Goal: Task Accomplishment & Management: Manage account settings

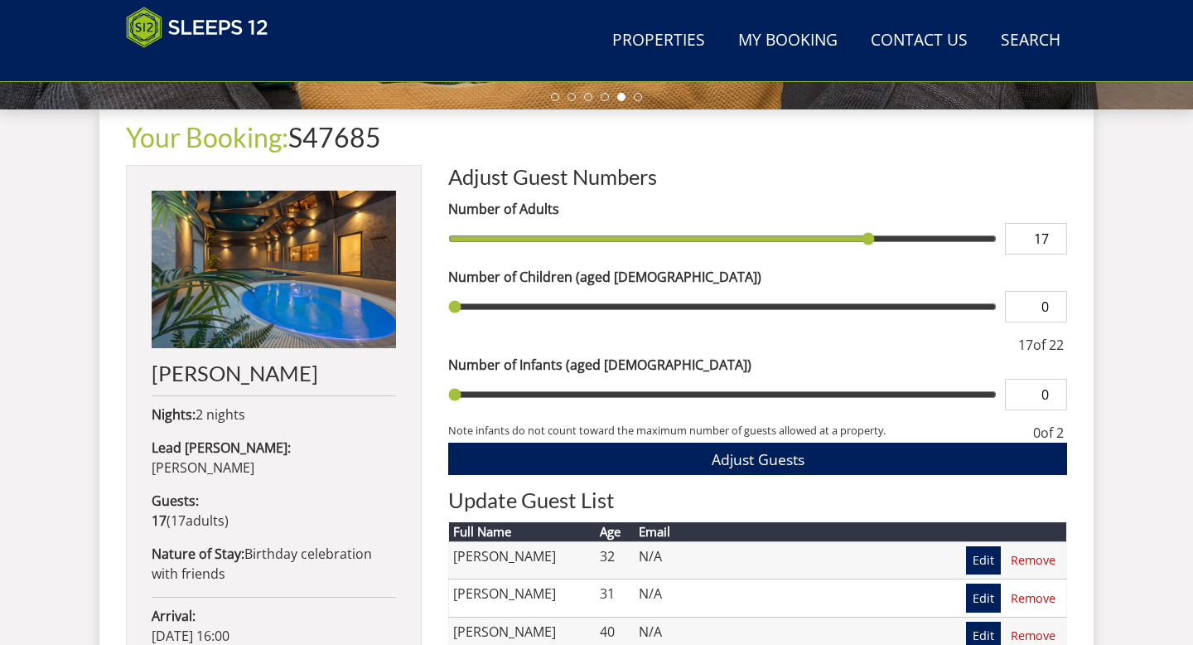
scroll to position [590, 0]
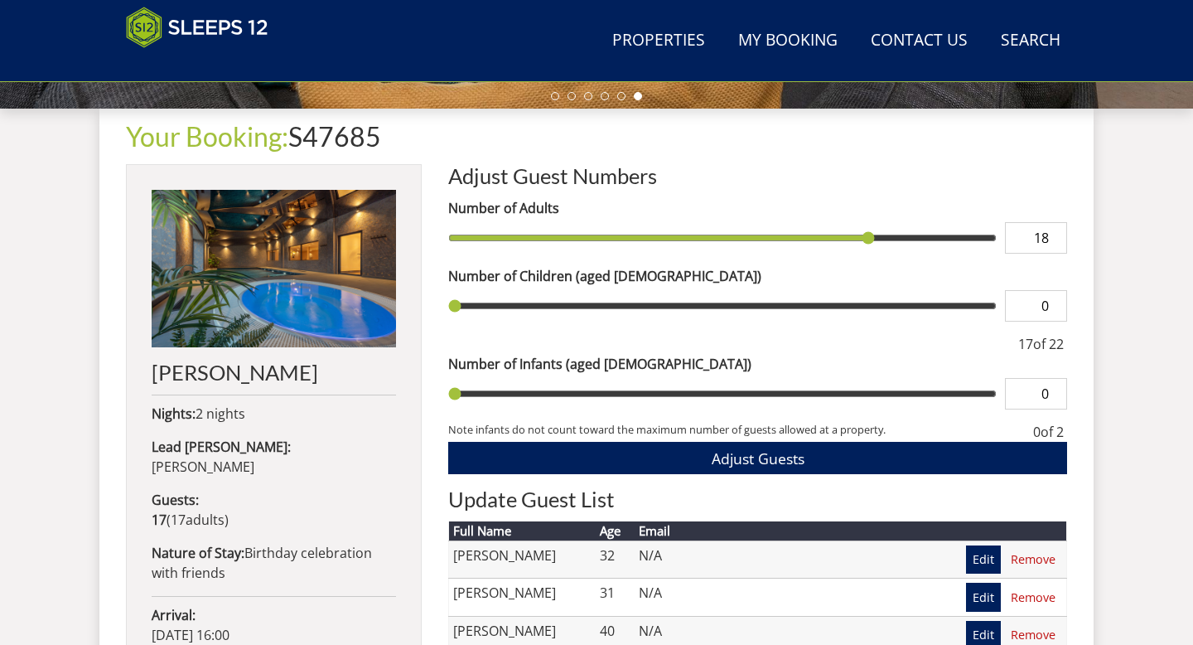
type input "18"
click at [1056, 233] on input "18" at bounding box center [1036, 237] width 62 height 31
type input "18"
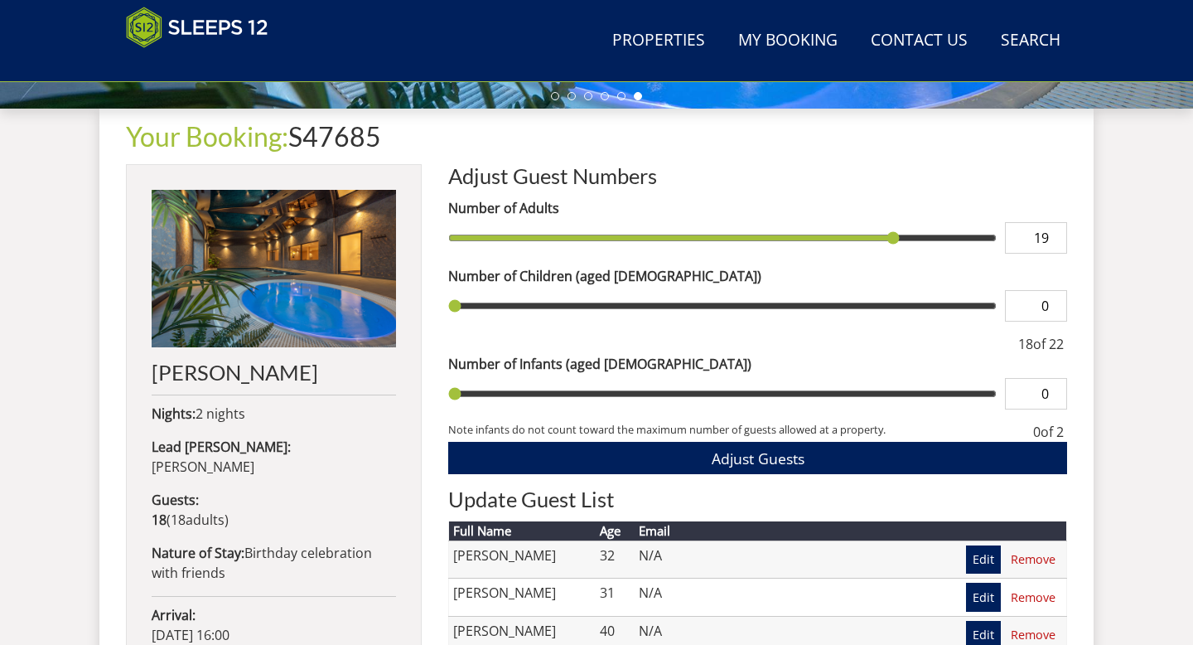
type input "19"
click at [1056, 233] on input "19" at bounding box center [1036, 237] width 62 height 31
type input "19"
type input "20"
click at [1056, 234] on input "20" at bounding box center [1036, 237] width 62 height 31
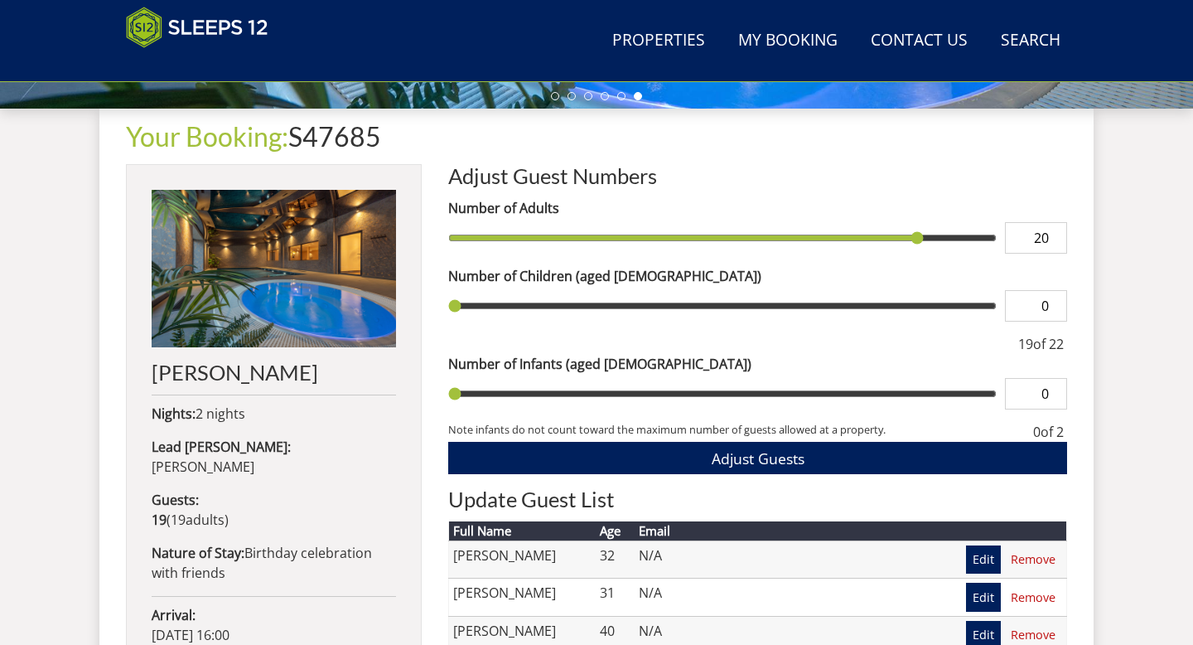
type input "20"
type input "21"
click at [1056, 234] on input "21" at bounding box center [1036, 237] width 62 height 31
type input "21"
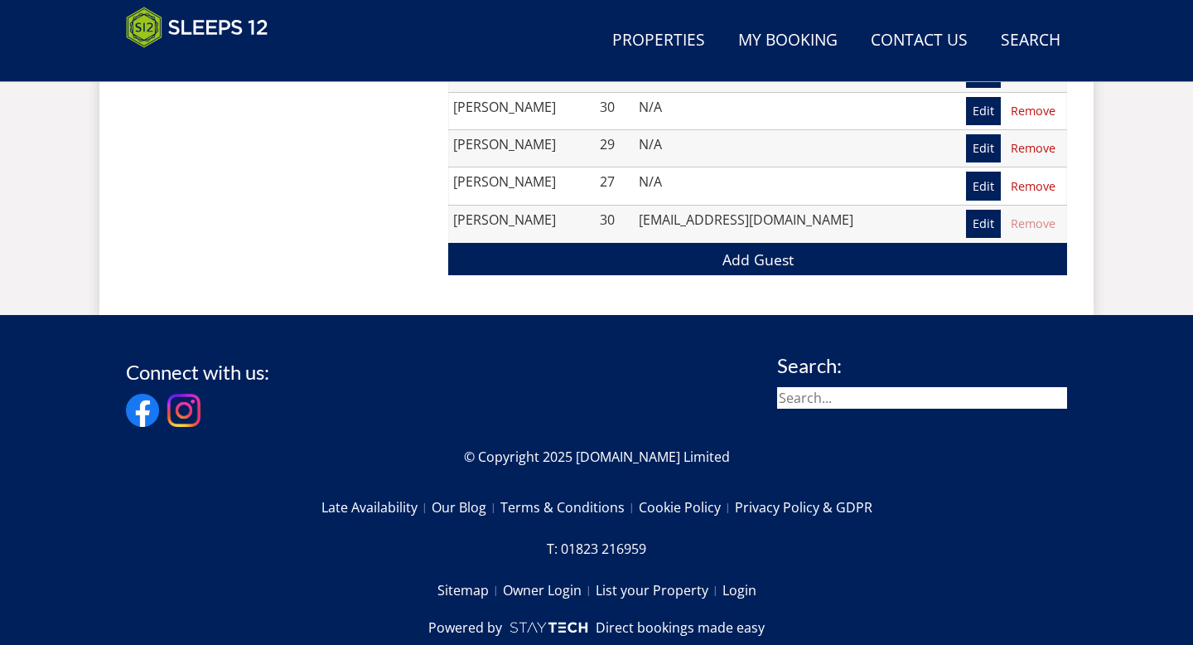
scroll to position [1648, 0]
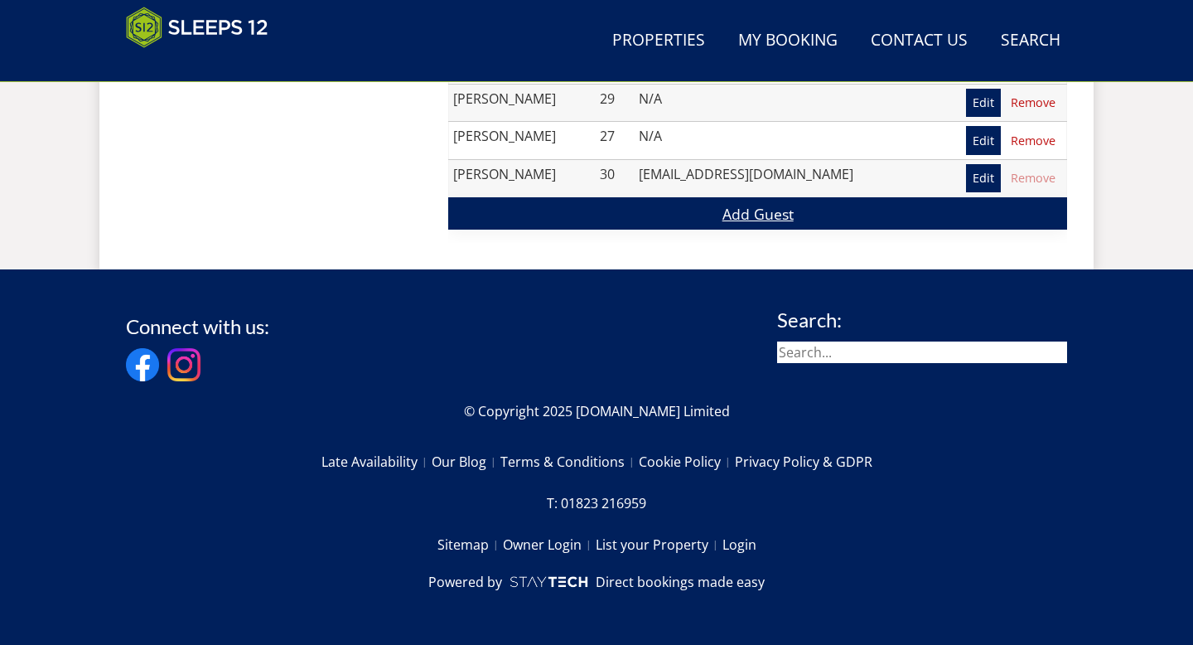
click at [884, 217] on link "Add Guest" at bounding box center [757, 213] width 619 height 32
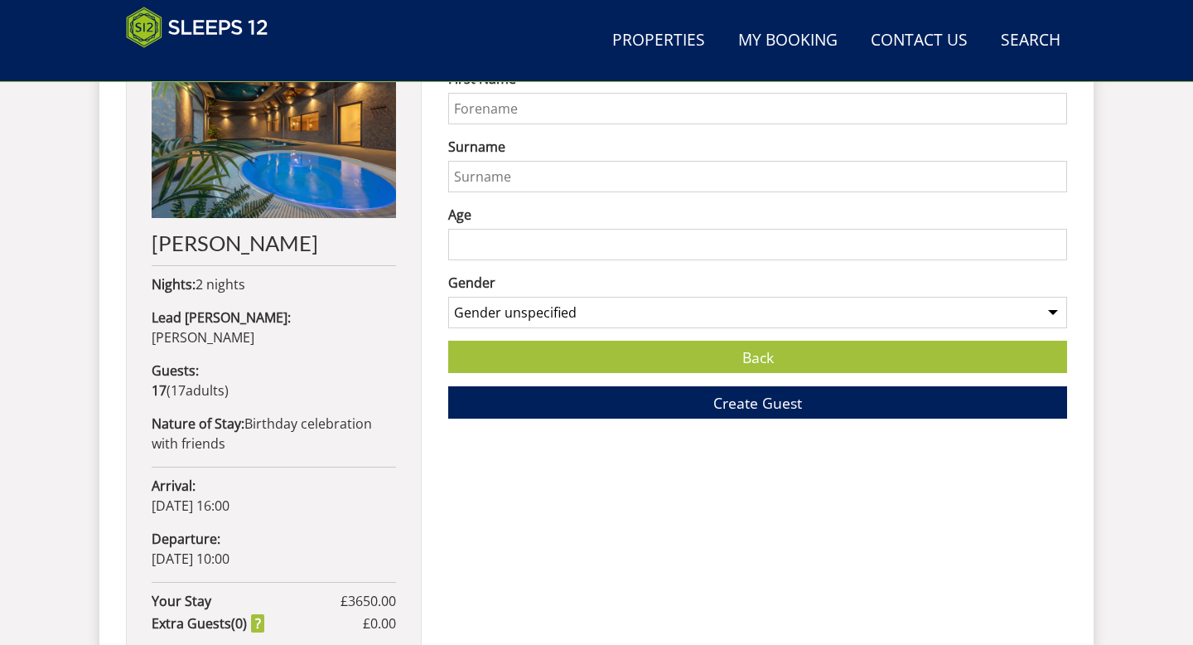
scroll to position [722, 0]
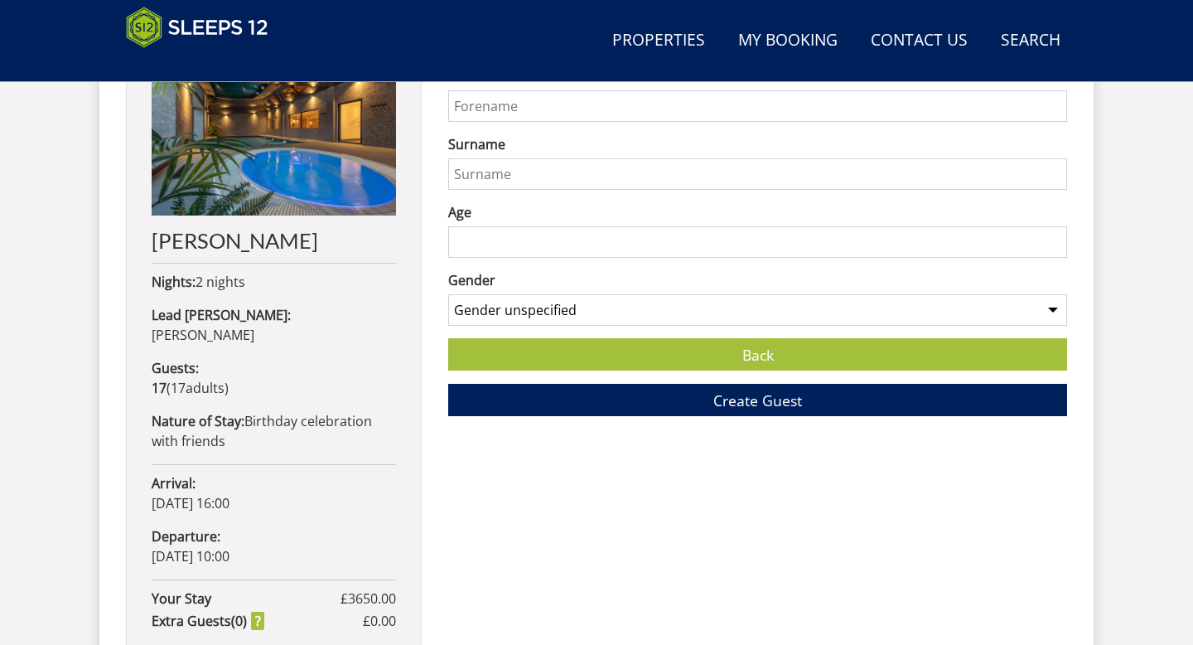
click at [564, 105] on input "First Name" at bounding box center [757, 105] width 619 height 31
type input "Jack"
click at [448, 384] on button "Create Guest" at bounding box center [757, 400] width 619 height 32
type input "D"
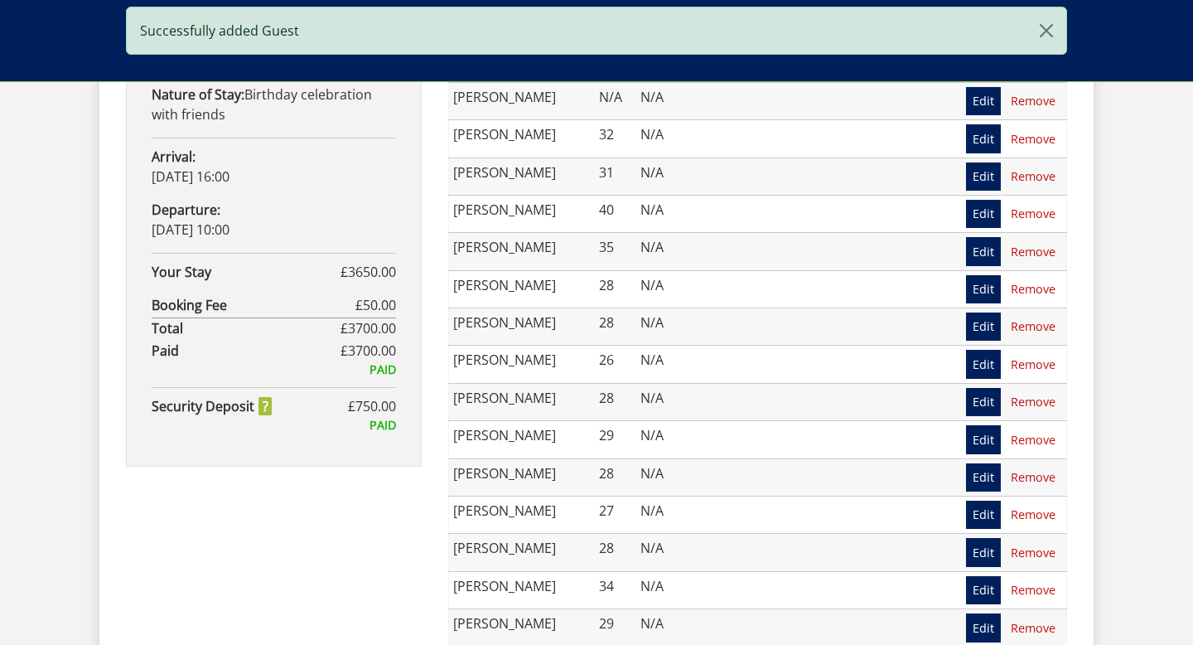
scroll to position [991, 0]
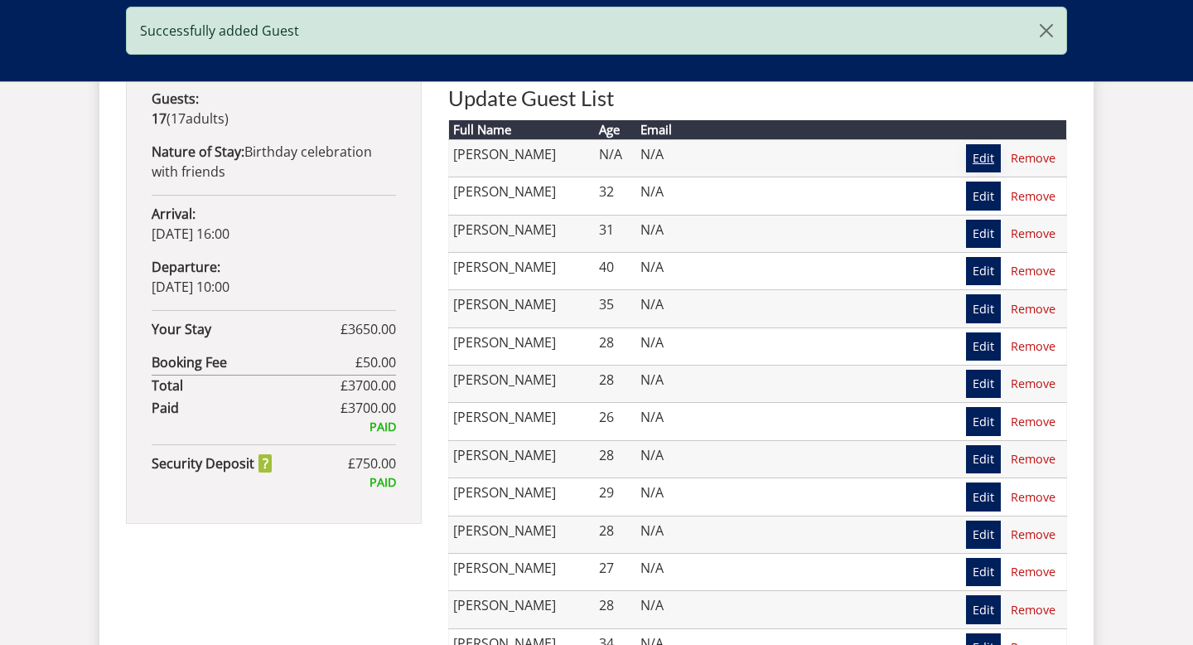
click at [983, 149] on link "Edit" at bounding box center [983, 158] width 35 height 28
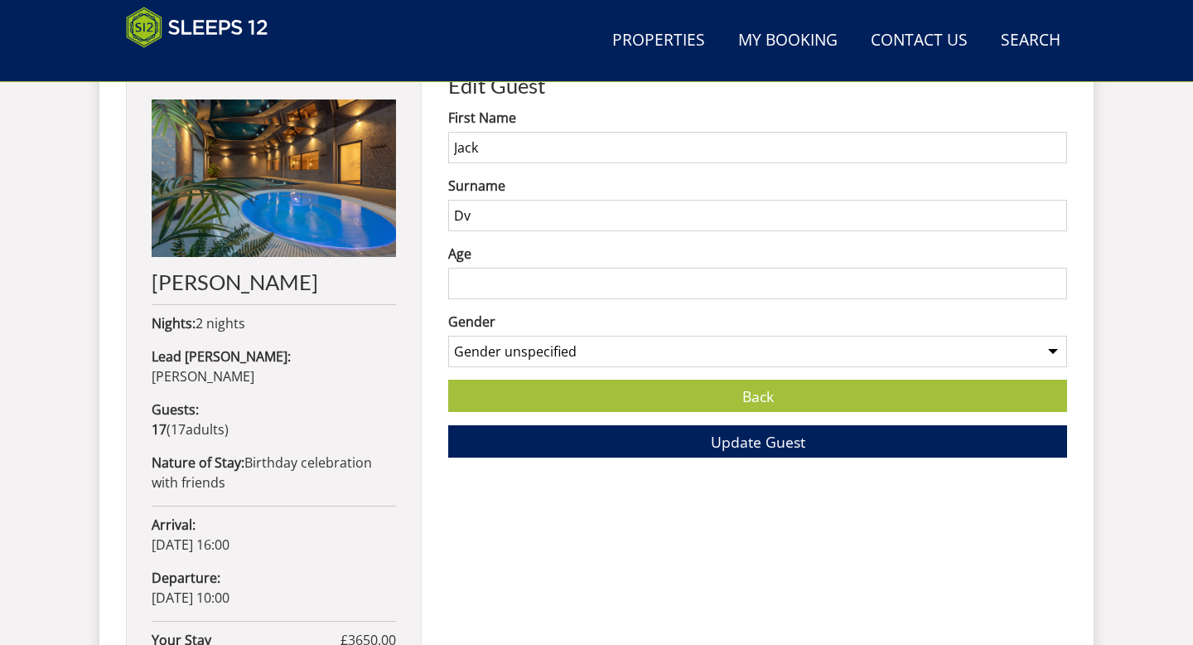
scroll to position [722, 0]
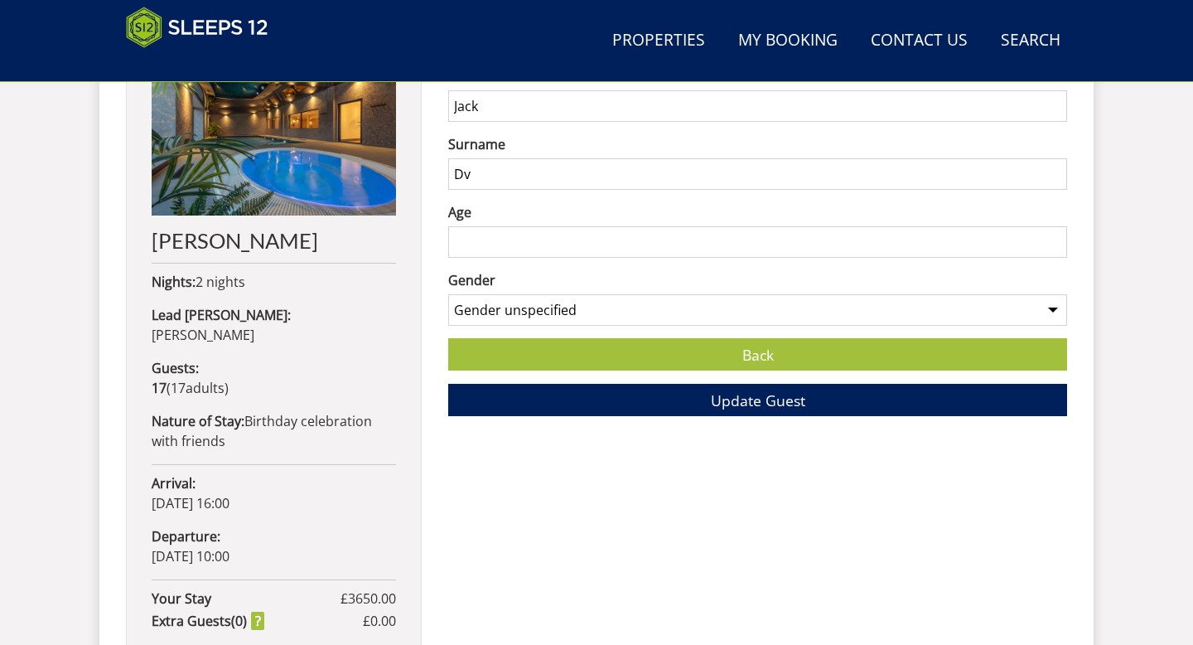
click at [515, 194] on form "First Name [PERSON_NAME] Surname Dv Age Gender Gender unspecified Gender [DEMOG…" at bounding box center [757, 241] width 619 height 350
click at [510, 170] on input "Dv" at bounding box center [757, 173] width 619 height 31
type input "[PERSON_NAME]"
type input "31"
click at [578, 314] on select "Gender unspecified Gender [DEMOGRAPHIC_DATA] Gender [DEMOGRAPHIC_DATA]" at bounding box center [757, 309] width 619 height 31
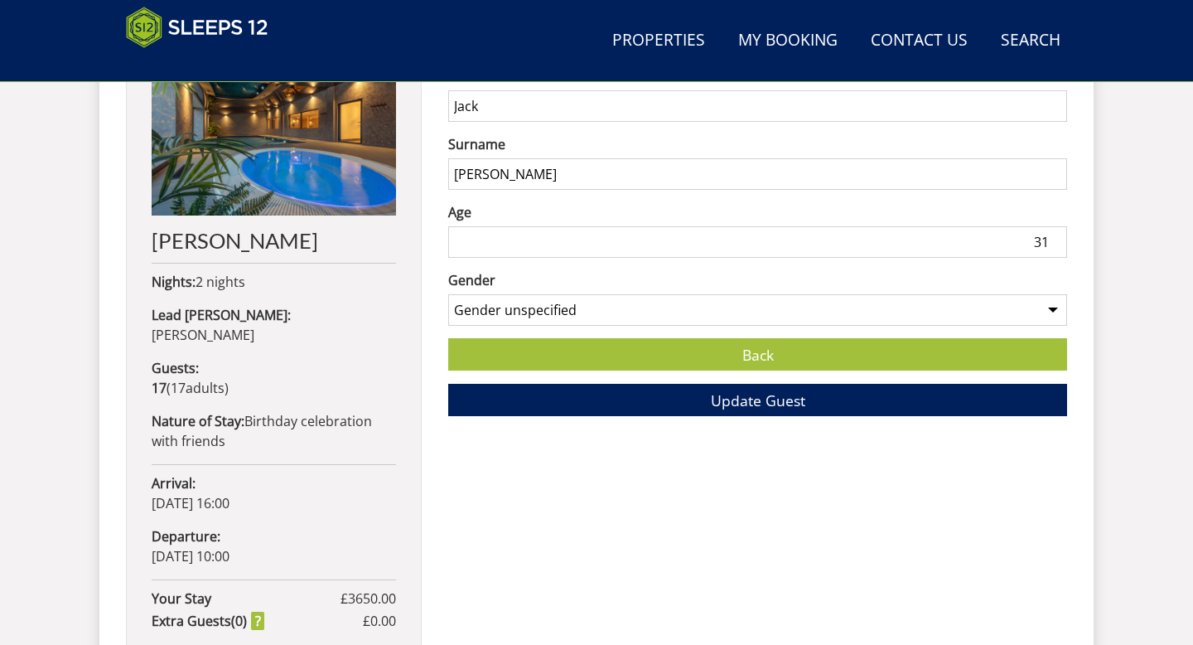
select select "gender_[DEMOGRAPHIC_DATA]"
click at [448, 294] on select "Gender unspecified Gender [DEMOGRAPHIC_DATA] Gender [DEMOGRAPHIC_DATA]" at bounding box center [757, 309] width 619 height 31
click at [626, 404] on button "Update Guest" at bounding box center [757, 400] width 619 height 32
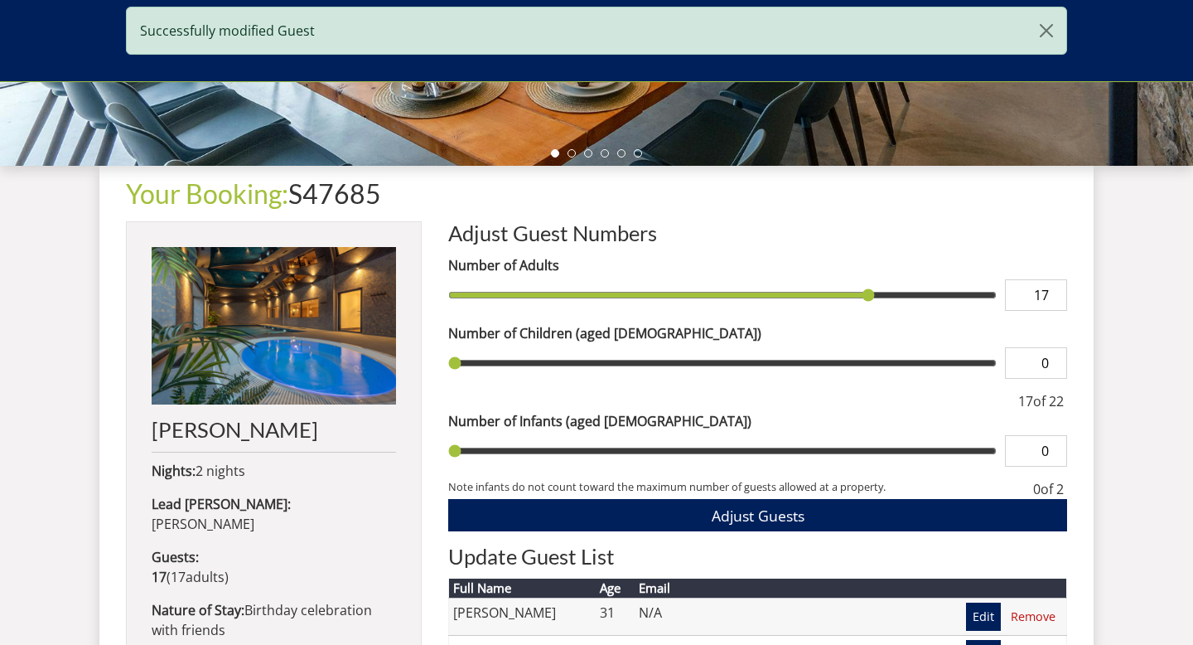
scroll to position [540, 0]
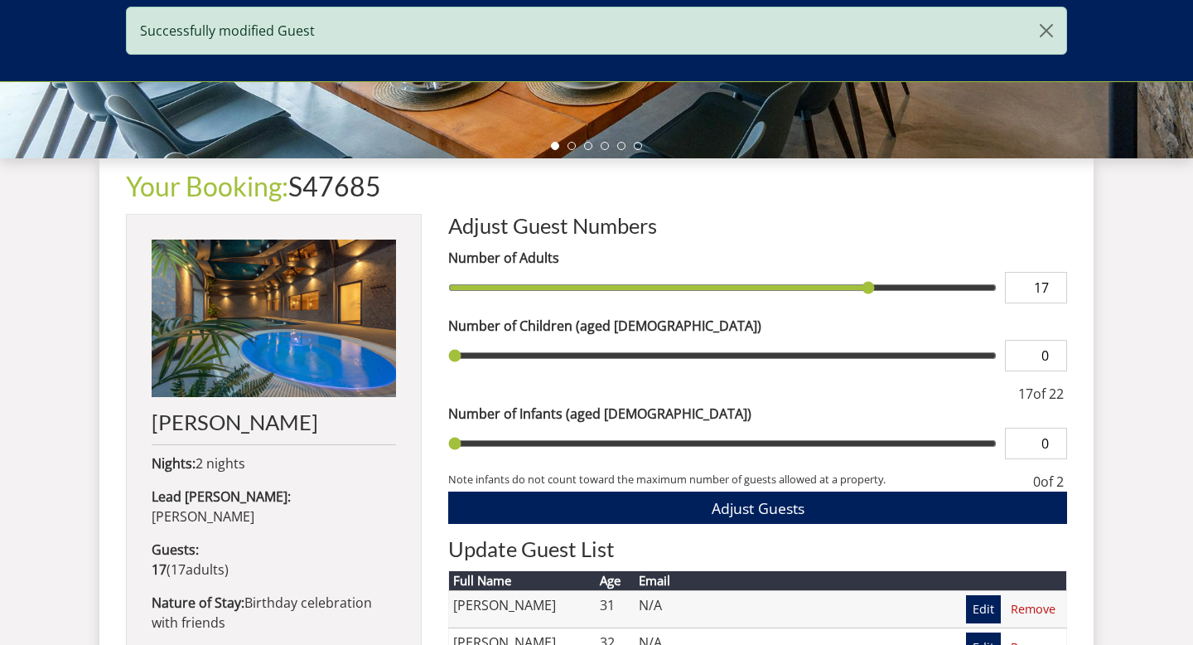
click at [1037, 284] on input "17" at bounding box center [1036, 287] width 62 height 31
type input "18"
click at [1057, 284] on input "18" at bounding box center [1036, 287] width 62 height 31
type input "18"
type input "19"
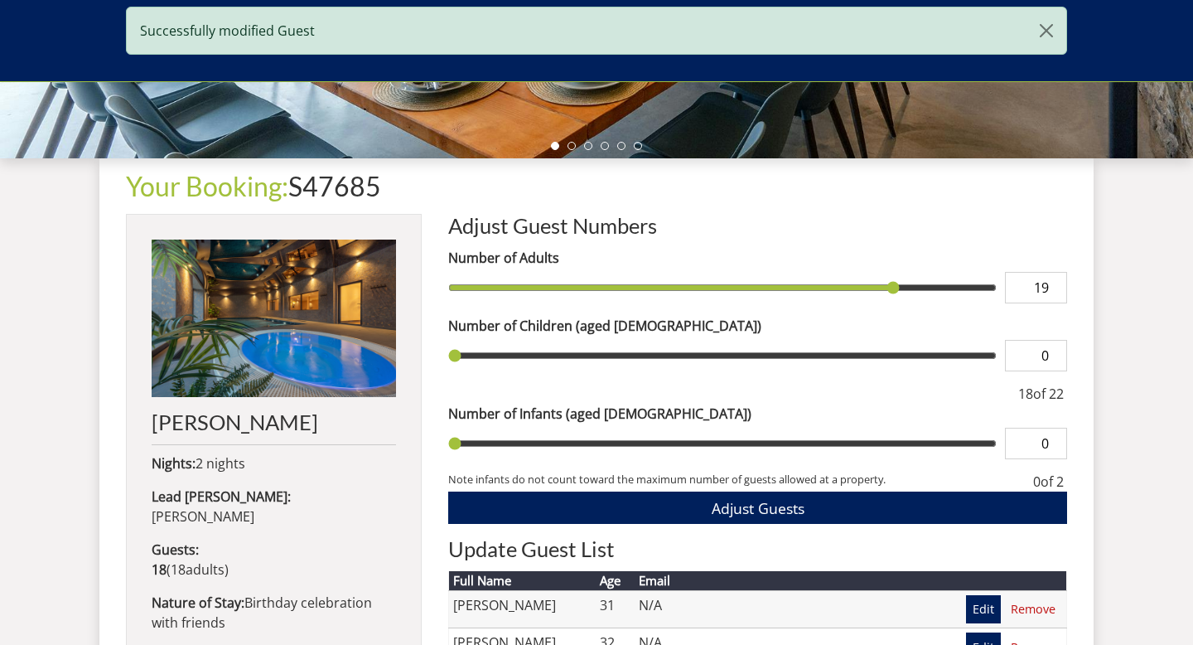
click at [1057, 284] on input "19" at bounding box center [1036, 287] width 62 height 31
type input "19"
type input "20"
click at [1057, 284] on input "20" at bounding box center [1036, 287] width 62 height 31
type input "20"
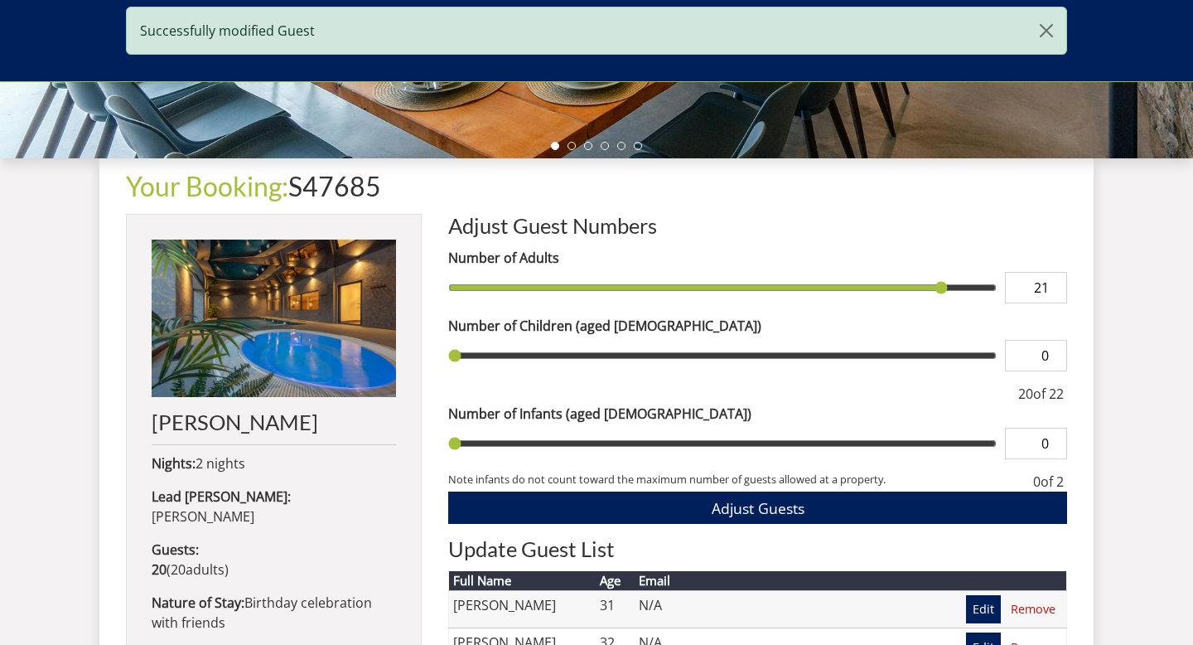
type input "21"
click at [1057, 284] on input "21" at bounding box center [1036, 287] width 62 height 31
type input "21"
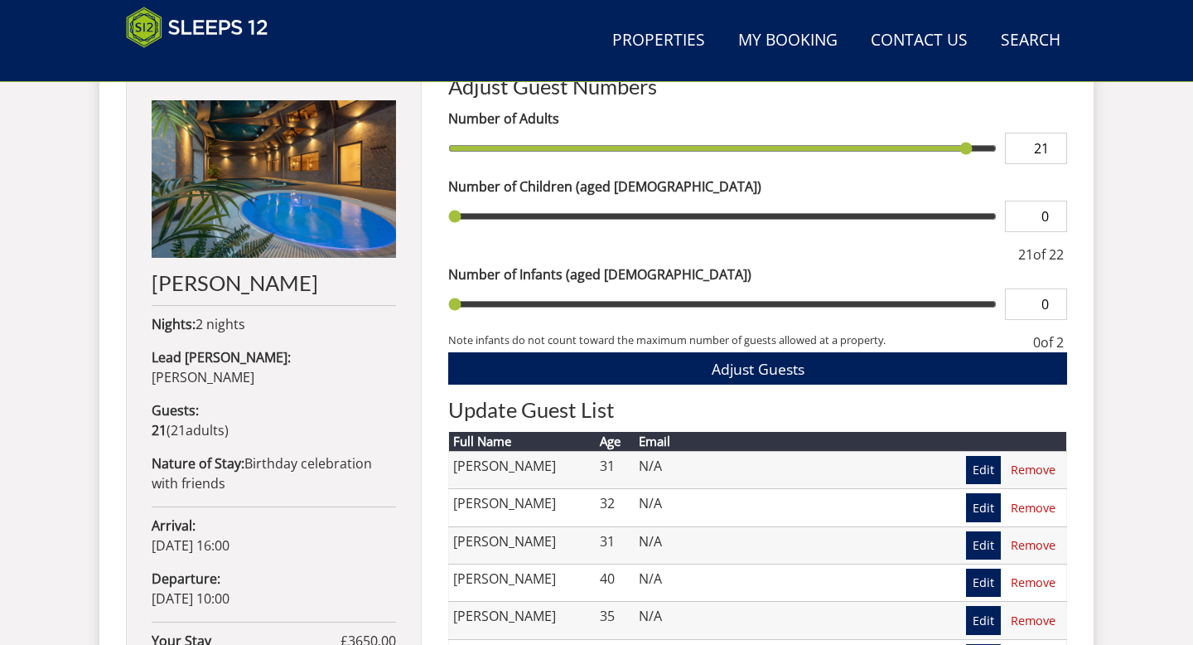
scroll to position [679, 0]
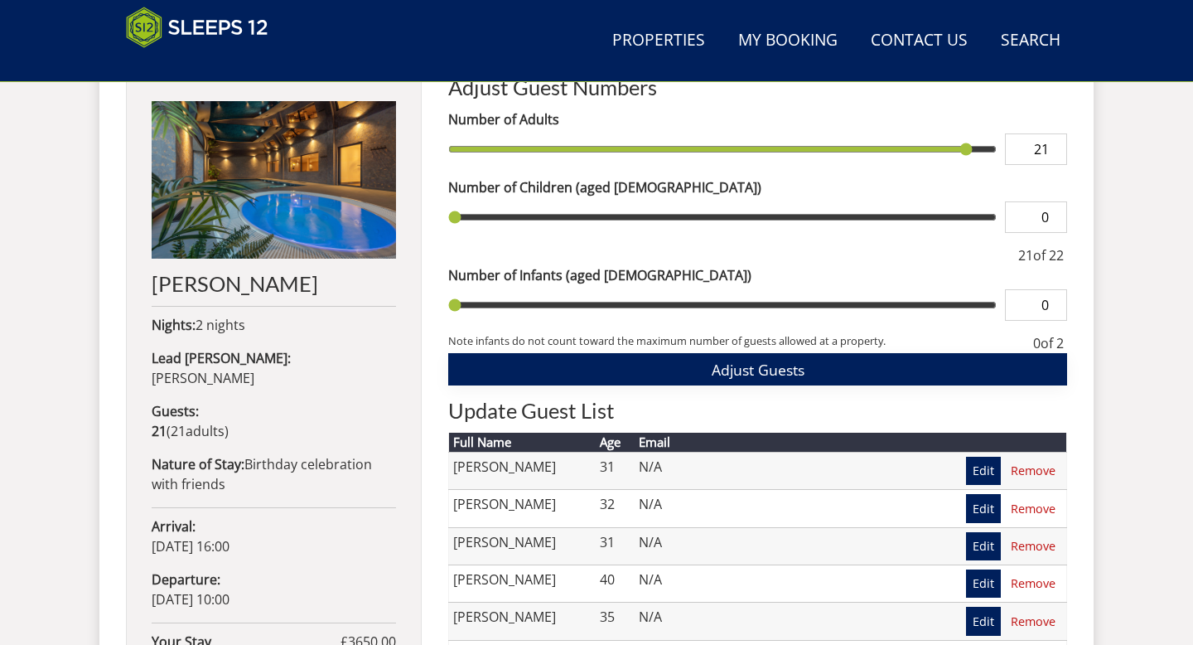
click at [813, 378] on button "Adjust Guests" at bounding box center [757, 369] width 619 height 32
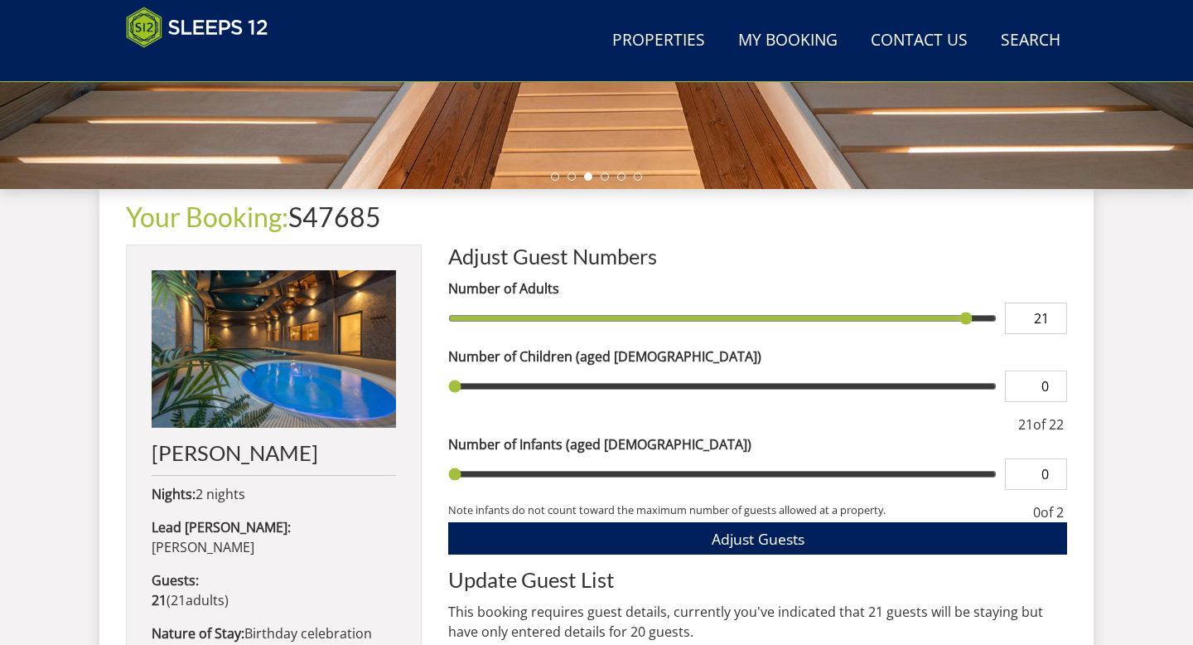
scroll to position [511, 0]
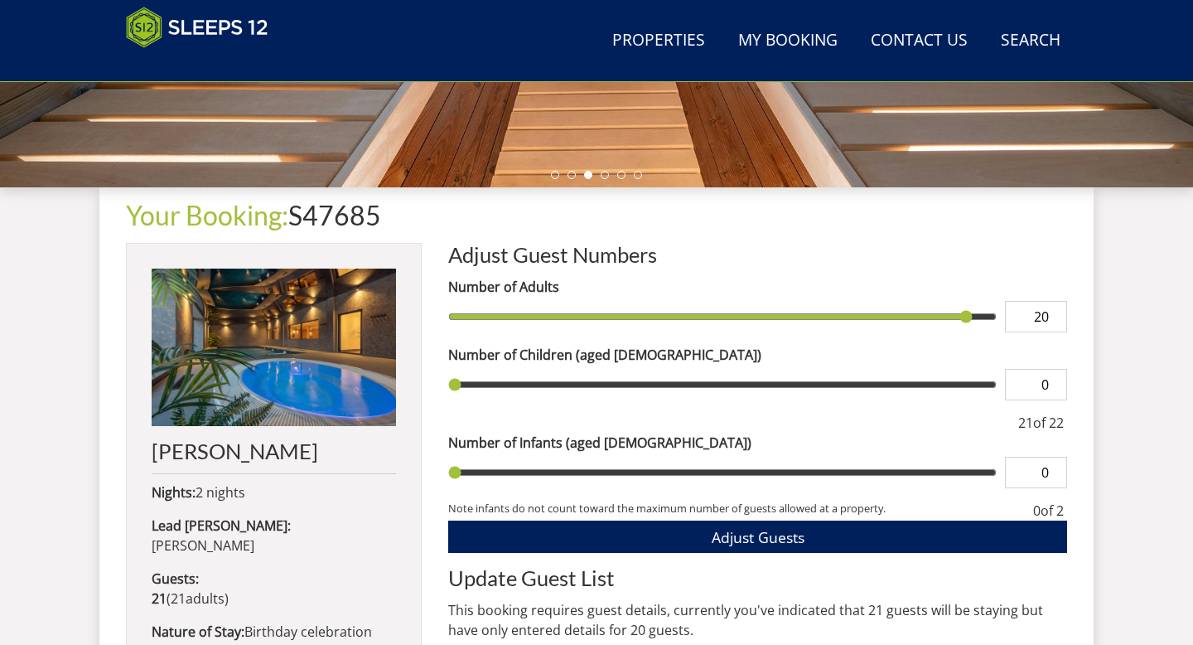
type input "20"
click at [1056, 321] on input "20" at bounding box center [1036, 316] width 62 height 31
type input "20"
click at [855, 522] on button "Adjust Guests" at bounding box center [757, 536] width 619 height 32
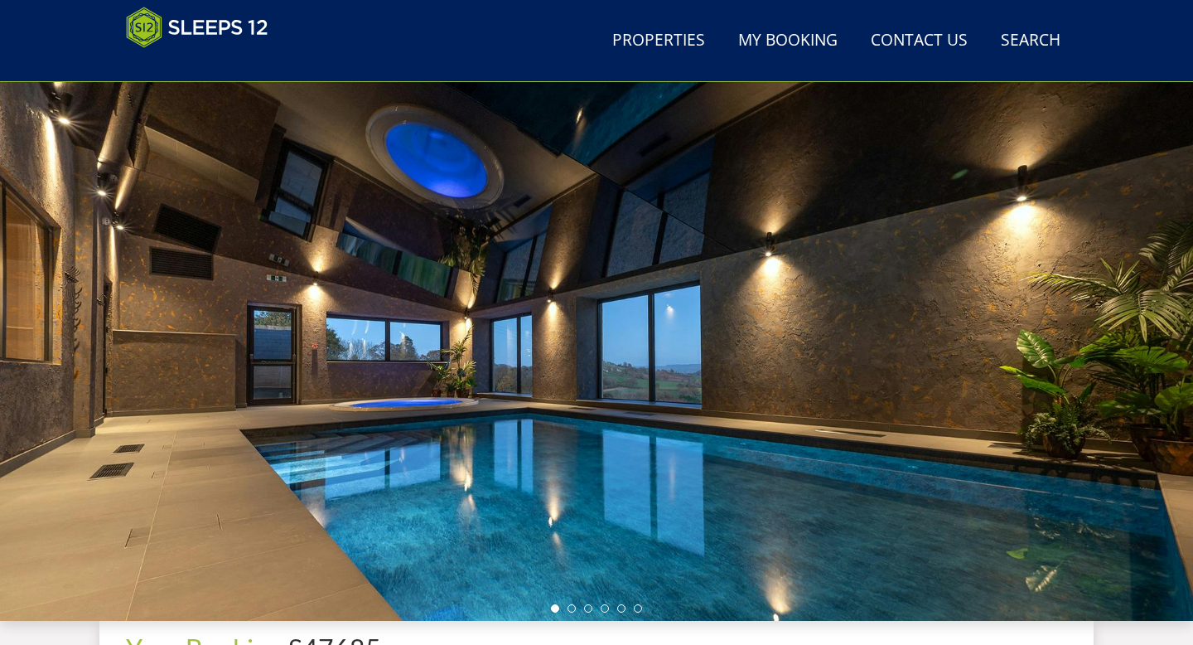
scroll to position [75, 0]
